Goal: Transaction & Acquisition: Purchase product/service

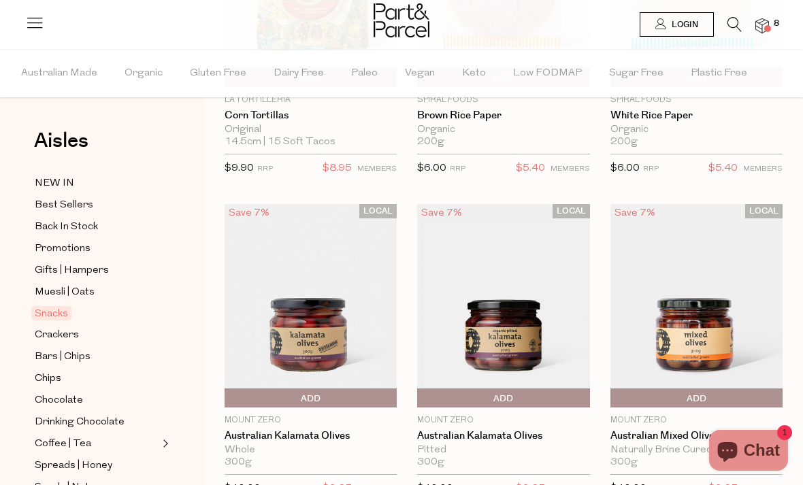
click at [771, 20] on span "8" at bounding box center [776, 24] width 12 height 12
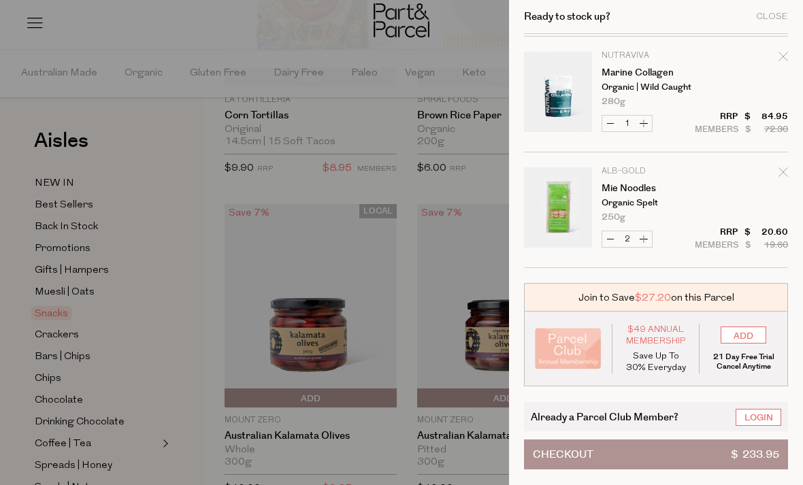
scroll to position [460, 0]
click at [463, 179] on div at bounding box center [401, 242] width 803 height 485
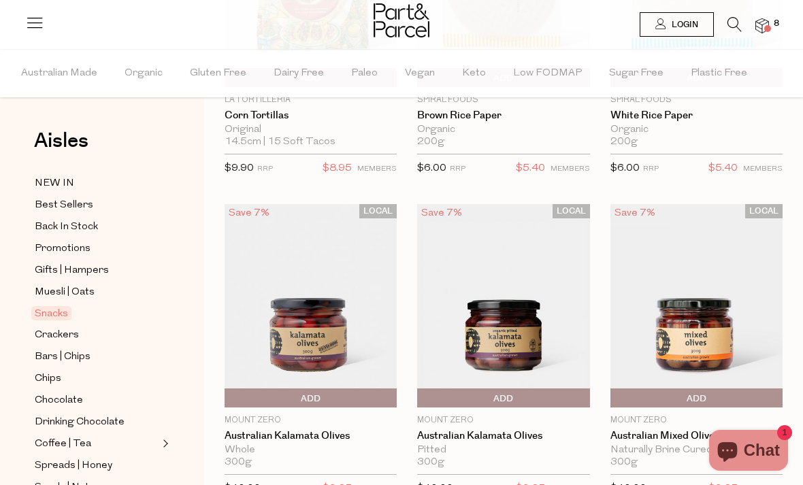
click at [679, 24] on span "Login" at bounding box center [683, 25] width 30 height 12
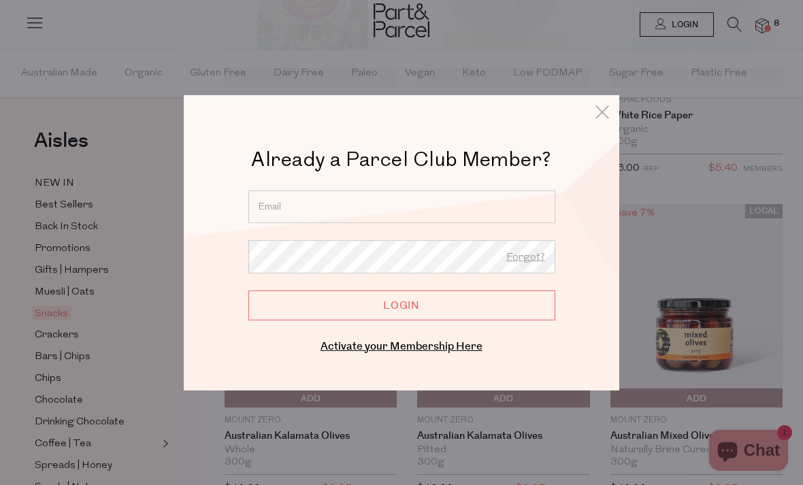
click at [409, 212] on input "email" at bounding box center [401, 206] width 307 height 33
type input "melnrog@outlook.com"
click at [401, 305] on input "Login" at bounding box center [401, 305] width 307 height 30
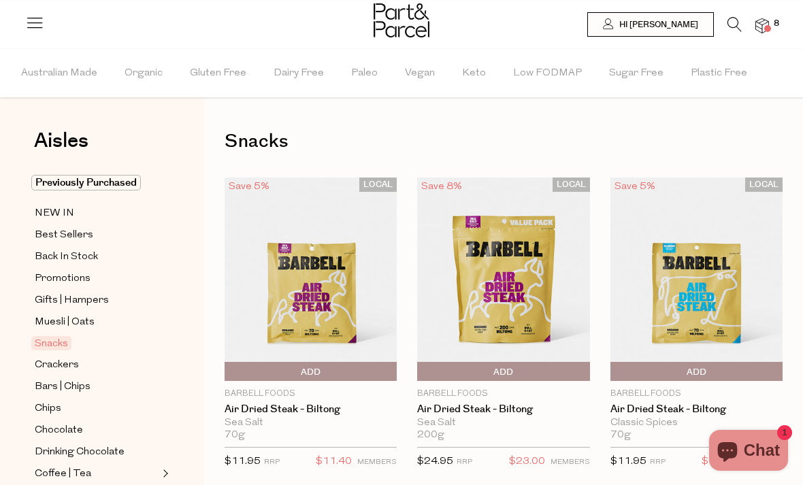
click at [765, 23] on img at bounding box center [762, 26] width 14 height 16
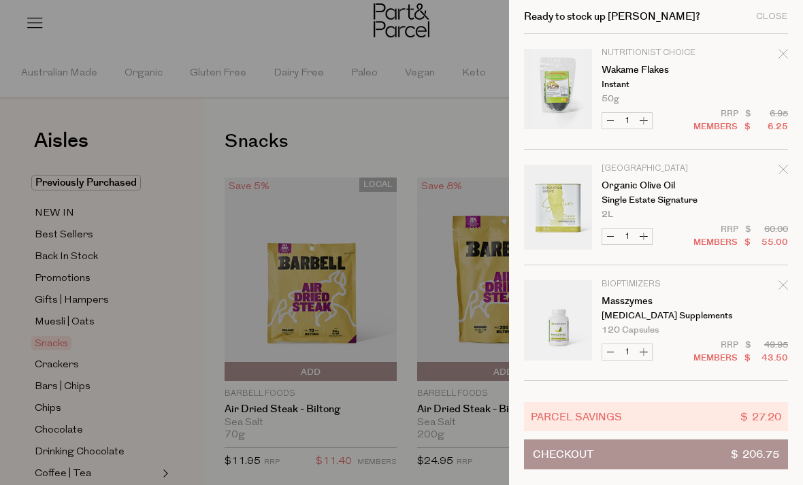
click at [609, 125] on button "Decrease Wakame Flakes" at bounding box center [610, 121] width 16 height 16
type input "0"
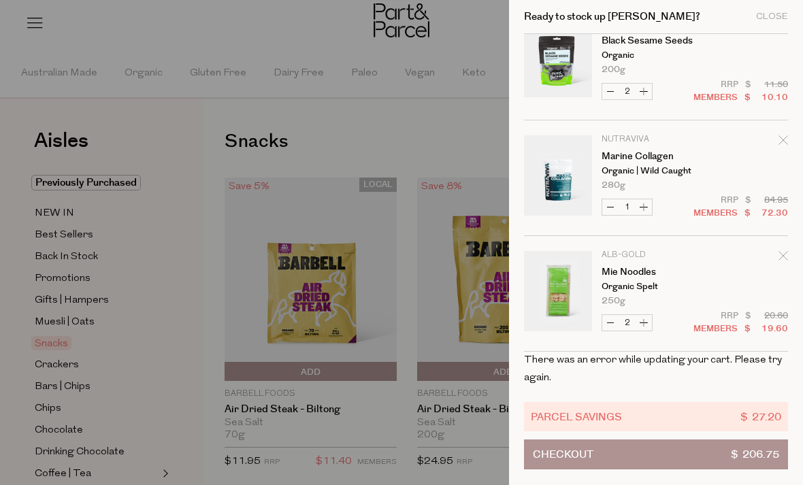
scroll to position [375, 0]
click at [467, 108] on div at bounding box center [401, 242] width 803 height 485
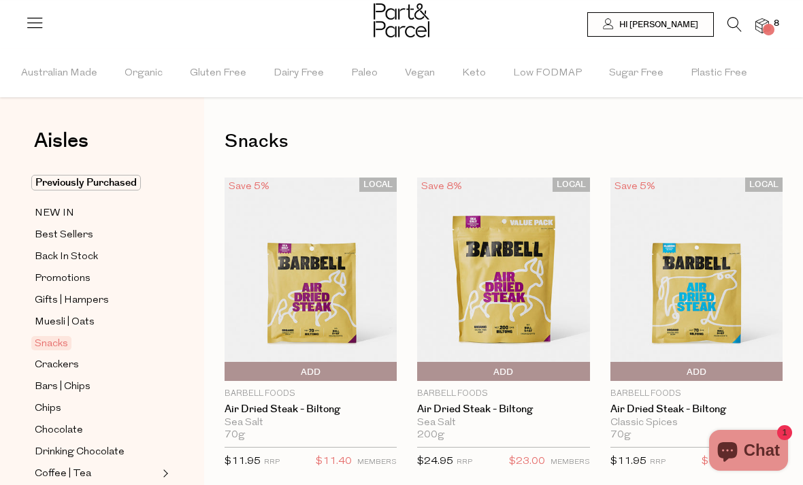
click at [737, 19] on icon at bounding box center [734, 24] width 14 height 15
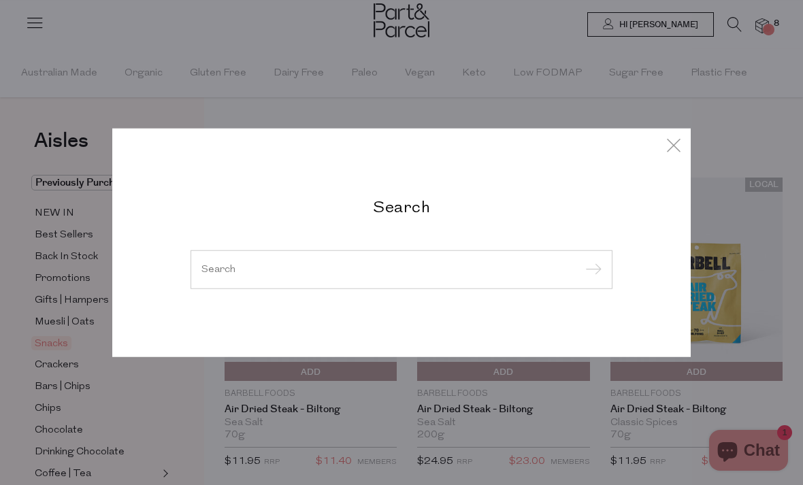
click at [367, 265] on input "search" at bounding box center [401, 269] width 400 height 10
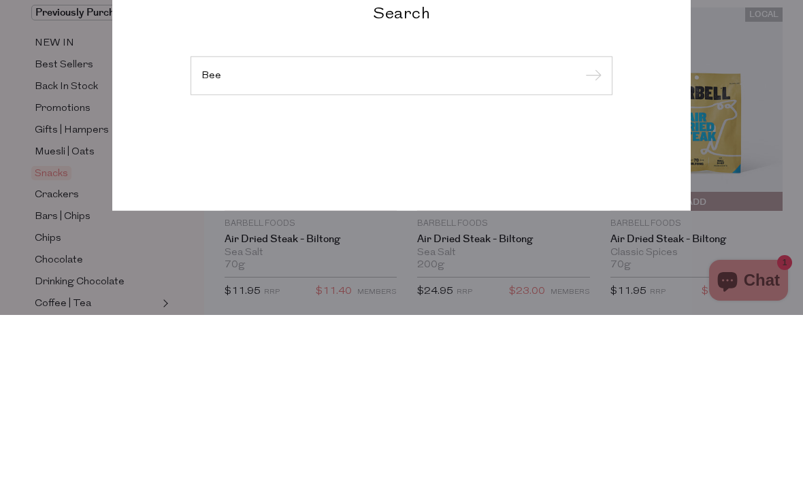
type input "Bee"
click at [590, 236] on input "submit" at bounding box center [591, 246] width 20 height 20
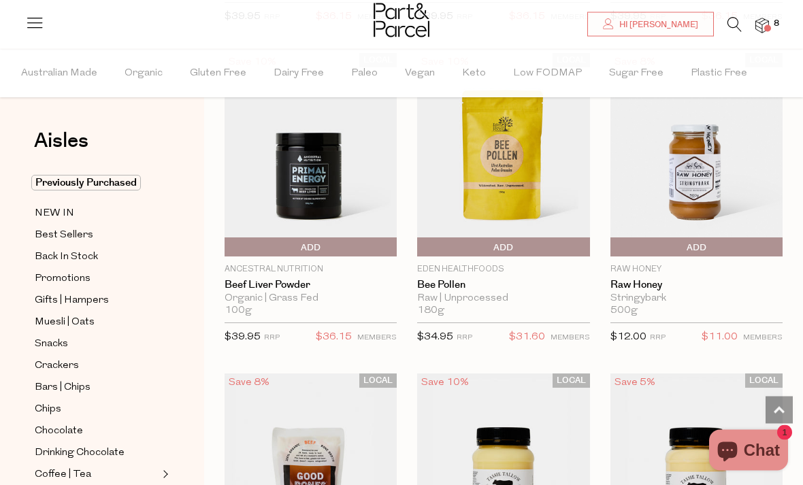
scroll to position [2353, 0]
click at [534, 237] on span "Add To Parcel" at bounding box center [502, 247] width 165 height 20
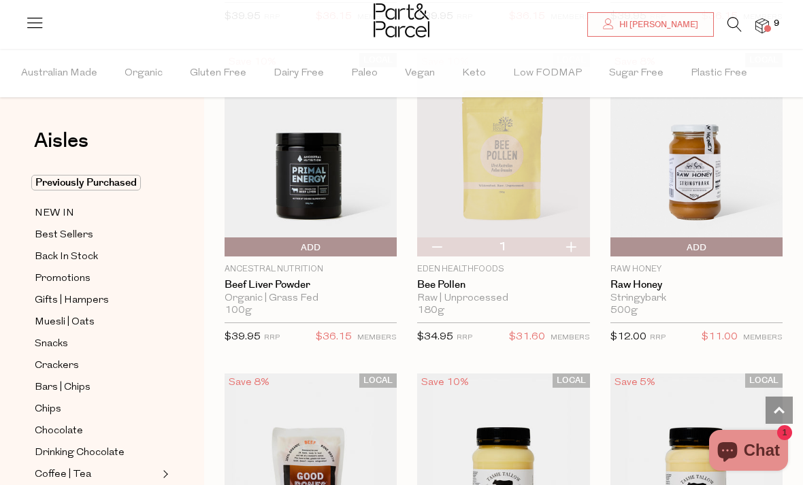
click at [511, 143] on img at bounding box center [503, 154] width 172 height 203
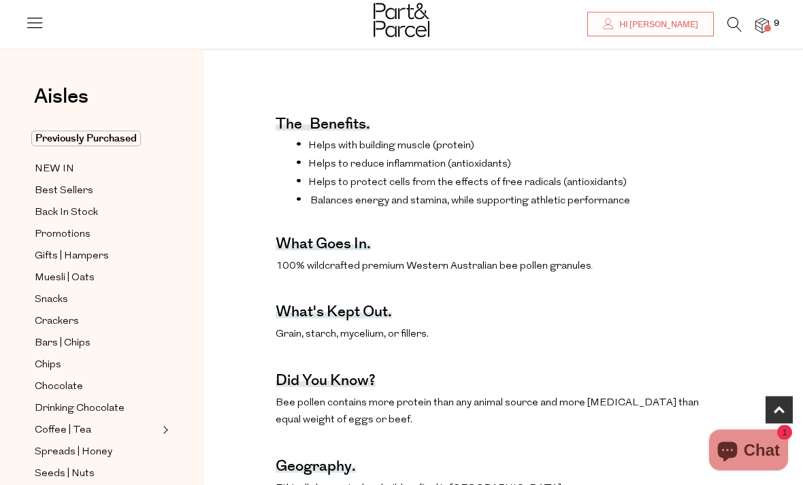
scroll to position [485, 0]
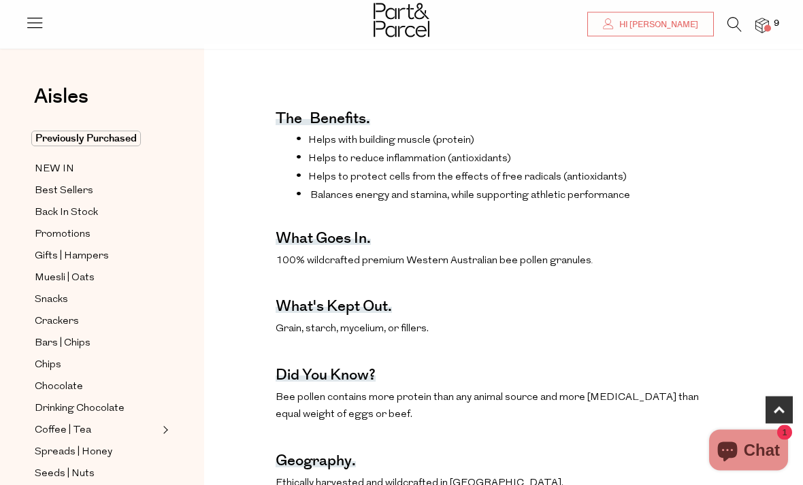
click at [764, 24] on img at bounding box center [762, 26] width 14 height 16
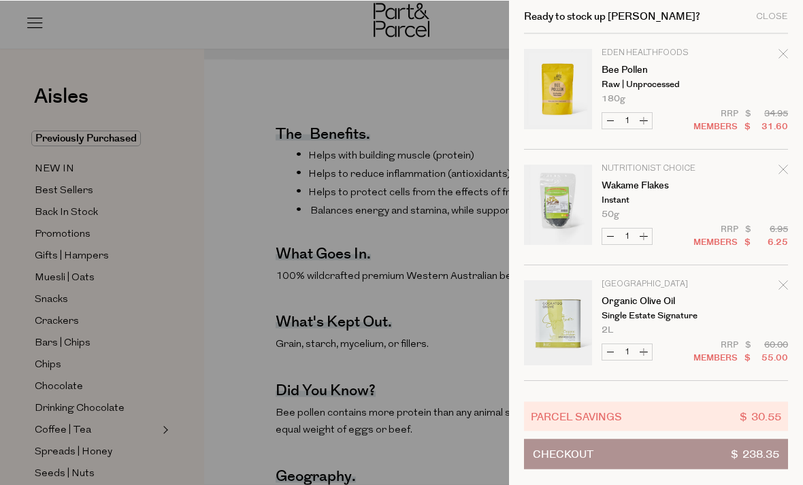
scroll to position [470, 0]
click at [784, 170] on icon "Remove Wakame Flakes" at bounding box center [783, 170] width 10 height 10
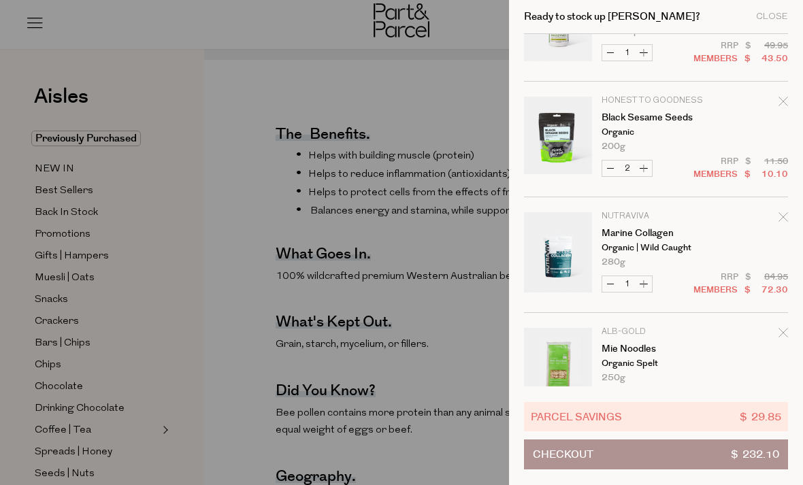
scroll to position [298, 0]
click at [463, 333] on div at bounding box center [401, 242] width 803 height 485
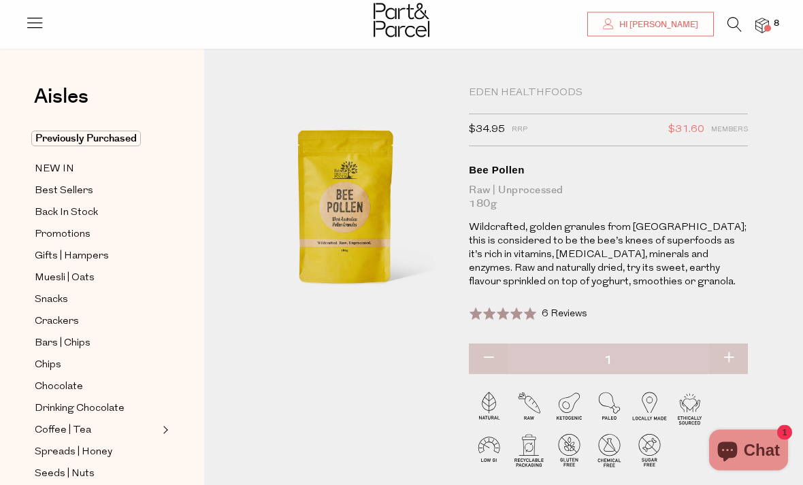
scroll to position [0, 0]
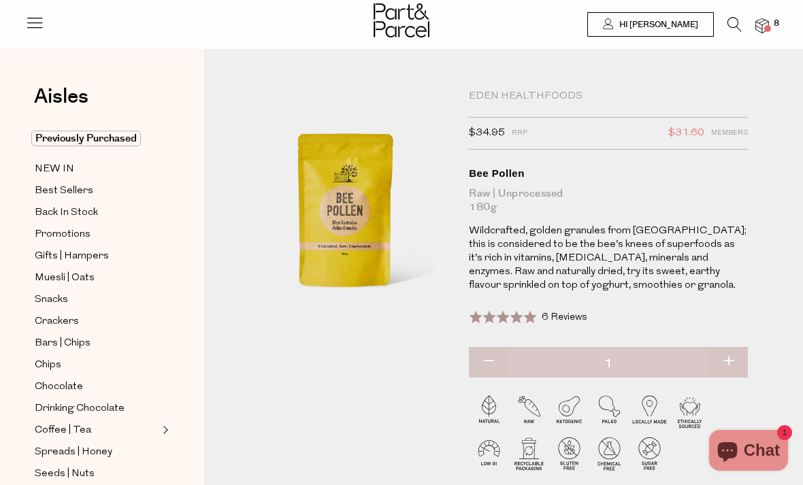
click at [735, 24] on icon at bounding box center [734, 24] width 14 height 15
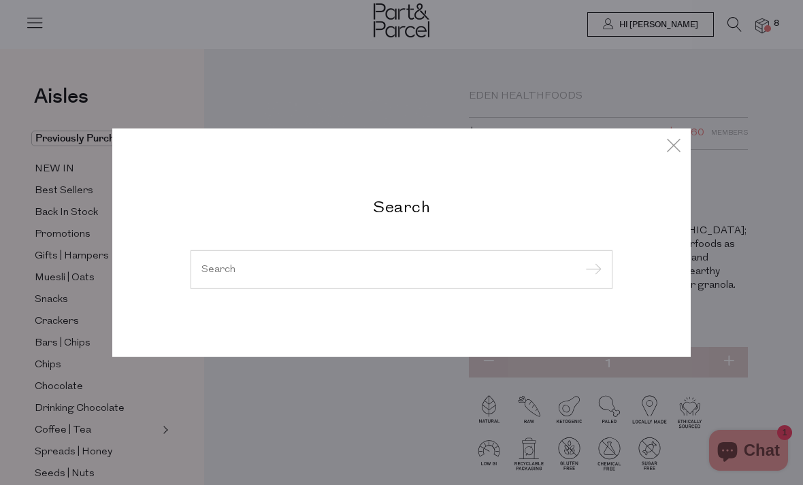
click at [434, 254] on div at bounding box center [401, 269] width 422 height 39
click at [420, 261] on div at bounding box center [401, 269] width 422 height 39
click at [383, 272] on input "search" at bounding box center [401, 269] width 400 height 10
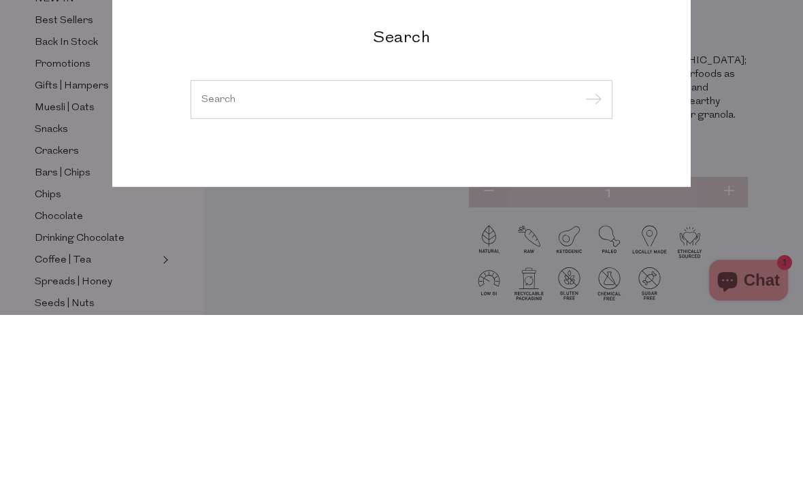
type input "Y"
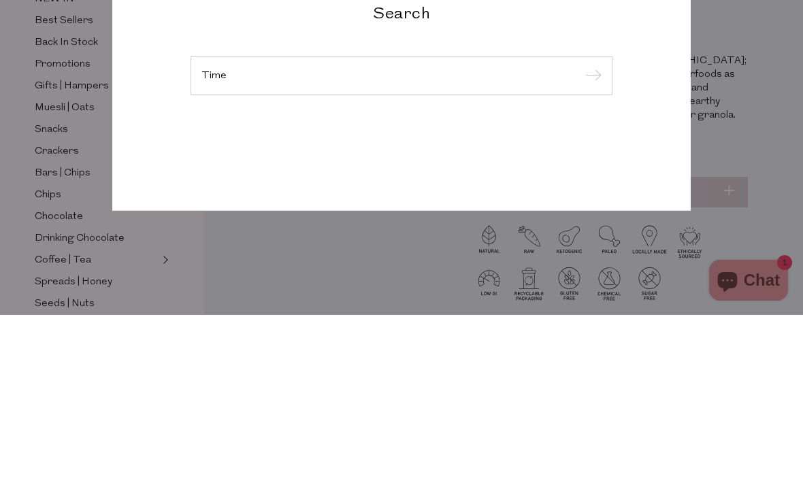
type input "Time"
click at [590, 236] on input "submit" at bounding box center [591, 246] width 20 height 20
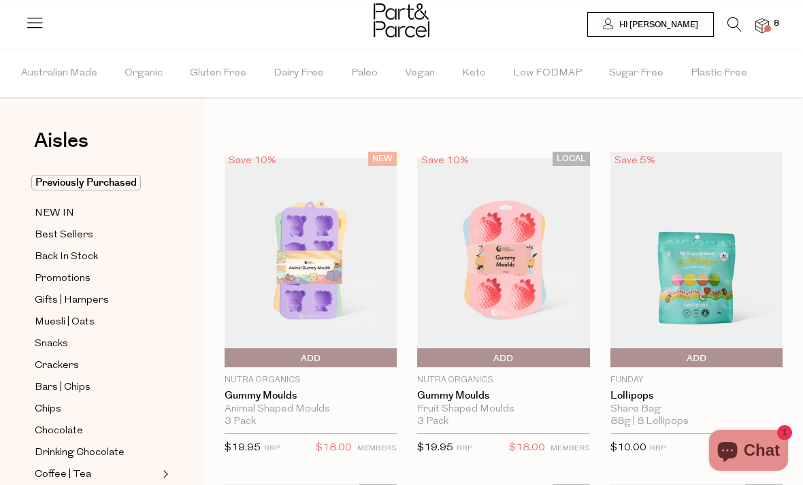
click at [731, 28] on icon at bounding box center [734, 24] width 14 height 15
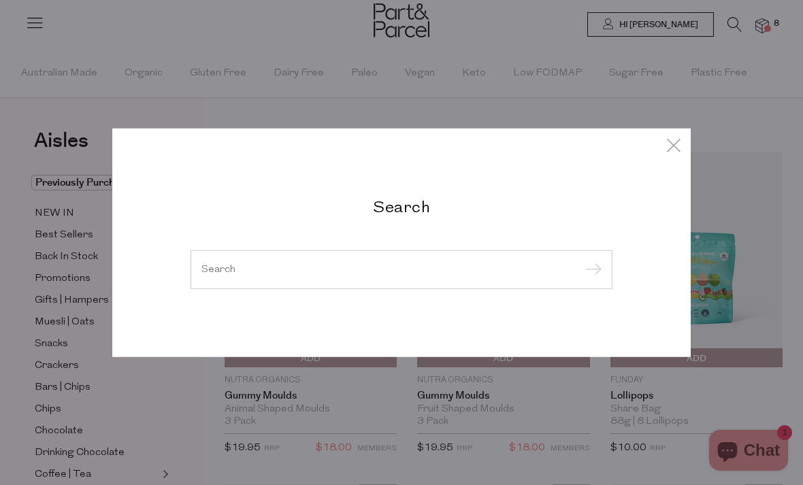
click at [329, 274] on input "search" at bounding box center [401, 269] width 400 height 10
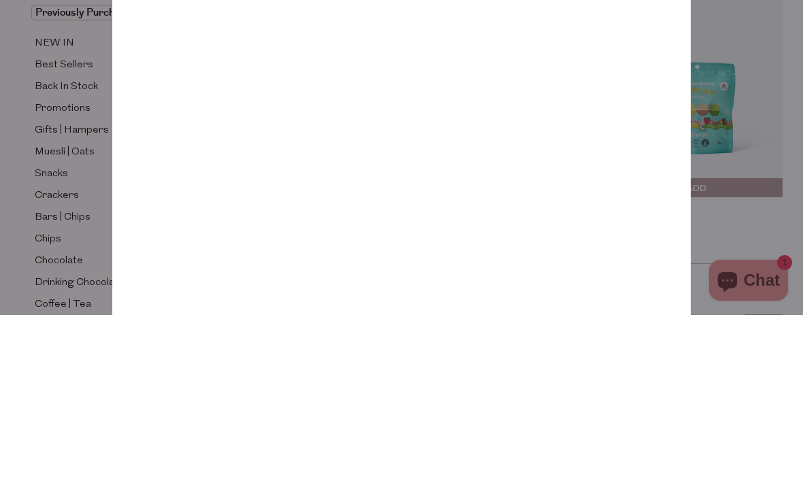
type input "Thyme"
click at [590, 100] on input "submit" at bounding box center [591, 110] width 20 height 20
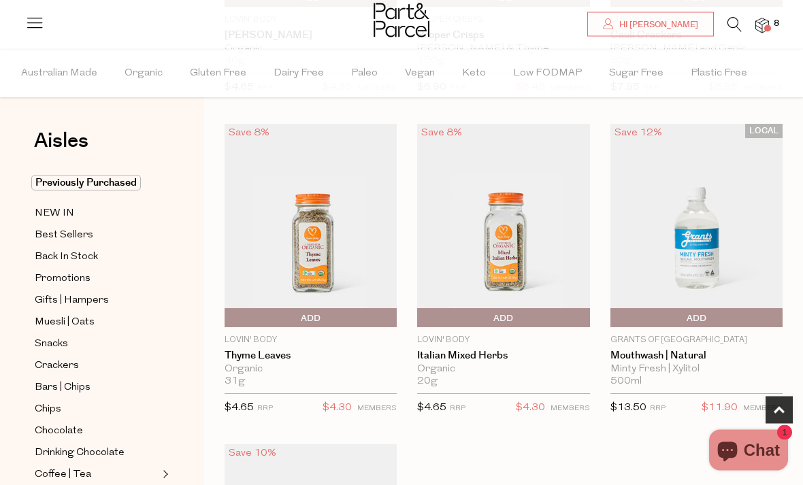
scroll to position [352, 0]
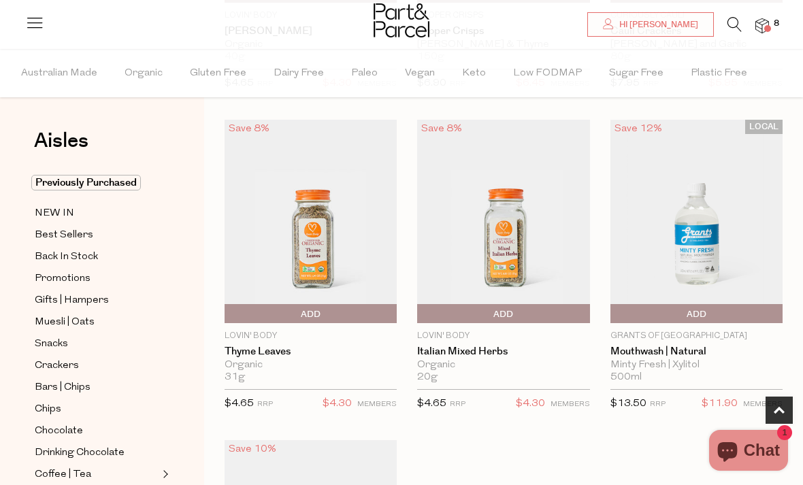
click at [357, 312] on span "Add To Parcel" at bounding box center [310, 314] width 165 height 20
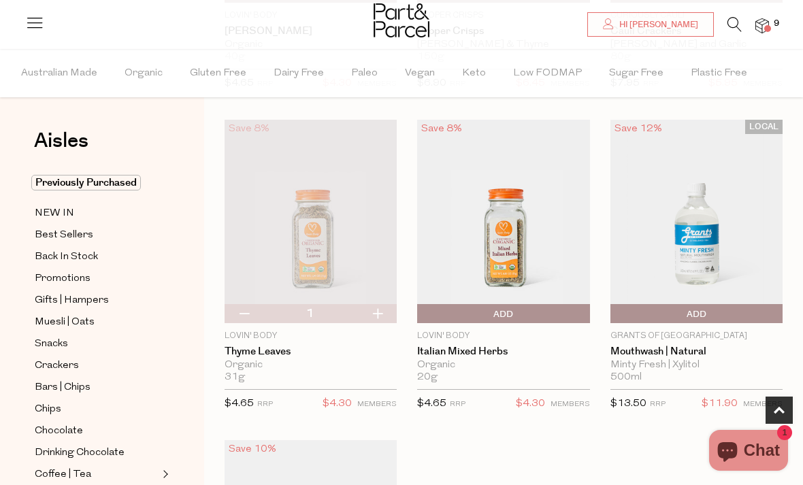
click at [762, 22] on img at bounding box center [762, 26] width 14 height 16
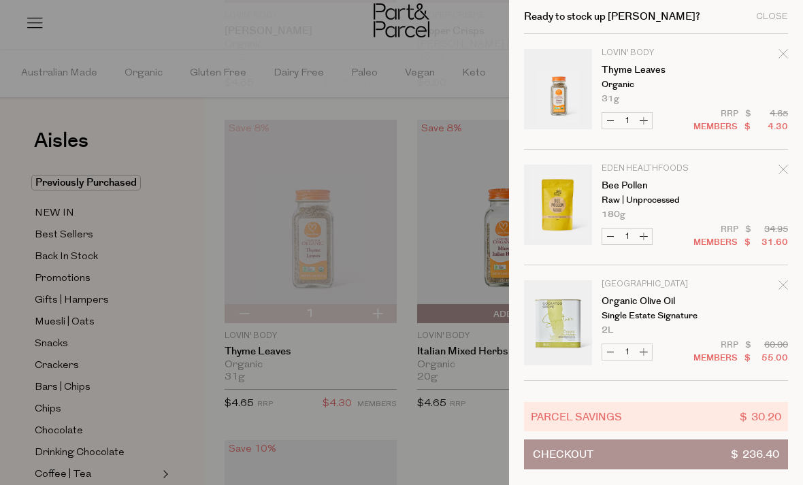
click at [711, 469] on button "Checkout $ 236.40" at bounding box center [656, 454] width 264 height 30
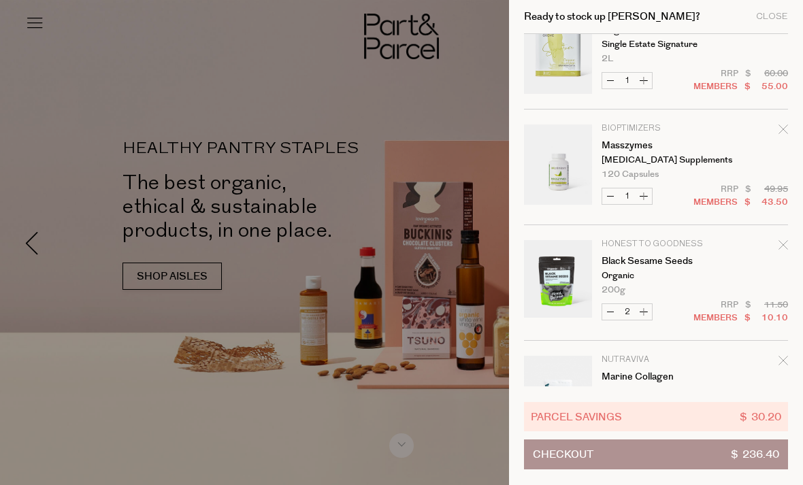
scroll to position [276, 0]
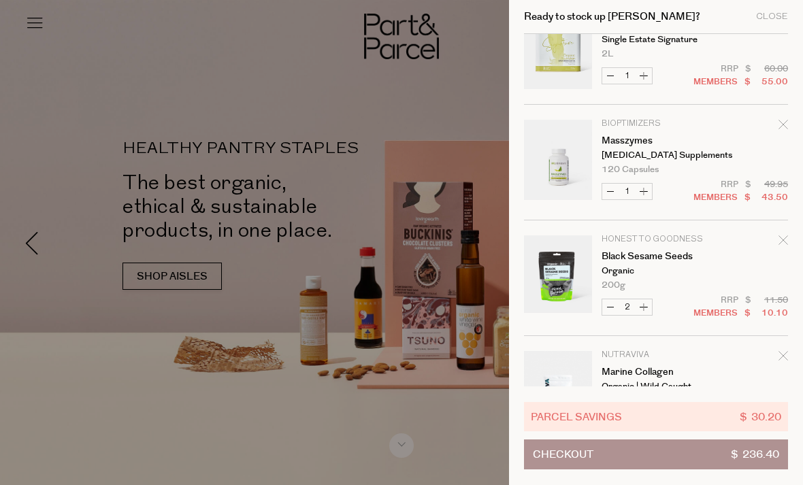
click at [786, 126] on icon "Remove Masszymes" at bounding box center [783, 125] width 10 height 10
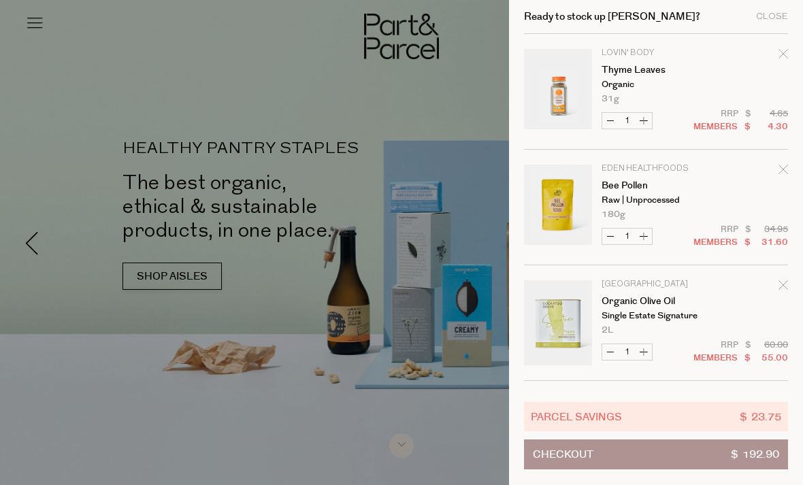
click at [682, 454] on button "Checkout $ 192.90" at bounding box center [656, 454] width 264 height 30
